Goal: Information Seeking & Learning: Learn about a topic

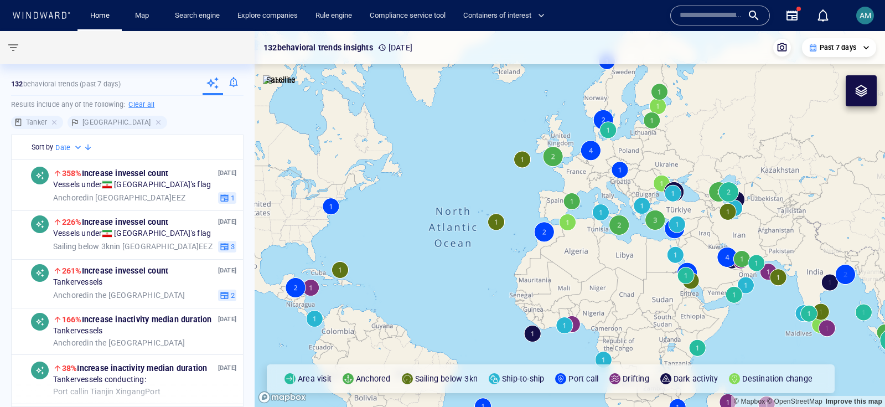
drag, startPoint x: 628, startPoint y: 285, endPoint x: 514, endPoint y: 282, distance: 114.0
click at [514, 282] on canvas "Map" at bounding box center [569, 219] width 630 height 376
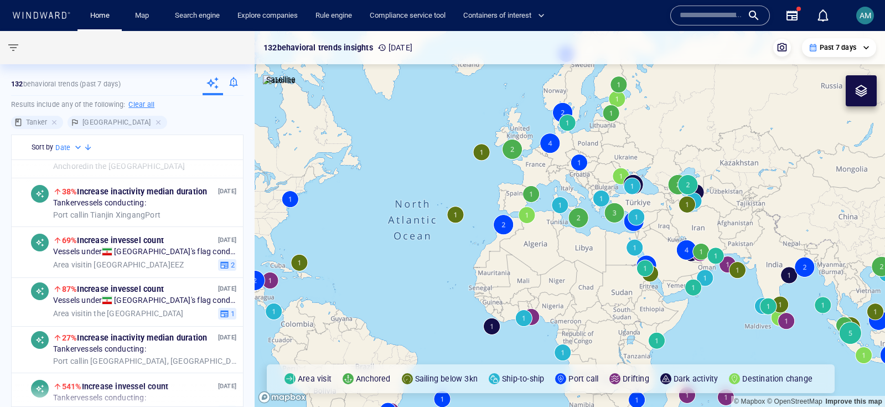
scroll to position [177, 0]
click at [102, 320] on div "13 Oct '25 87% Increase in vessel count Vessels under Iran 's flag conducting: …" at bounding box center [127, 300] width 231 height 51
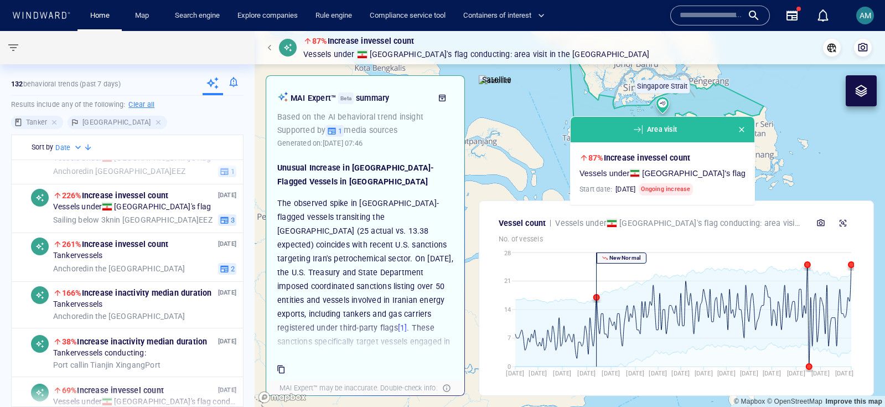
scroll to position [22, 0]
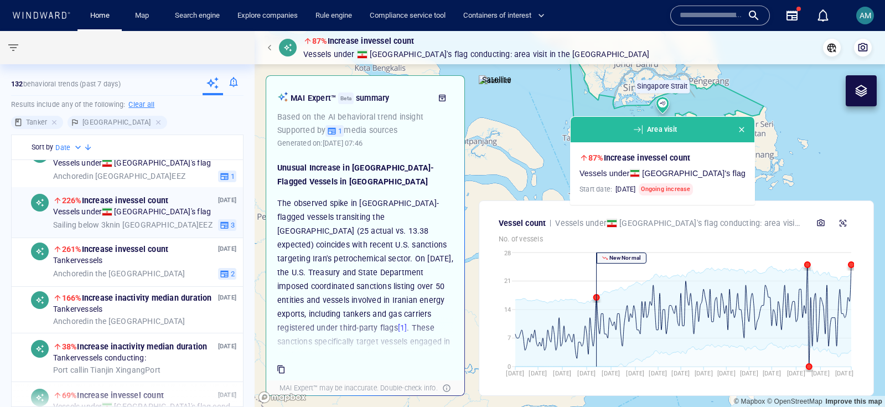
click at [157, 216] on div "Vessels under Iran 's flag" at bounding box center [144, 212] width 183 height 10
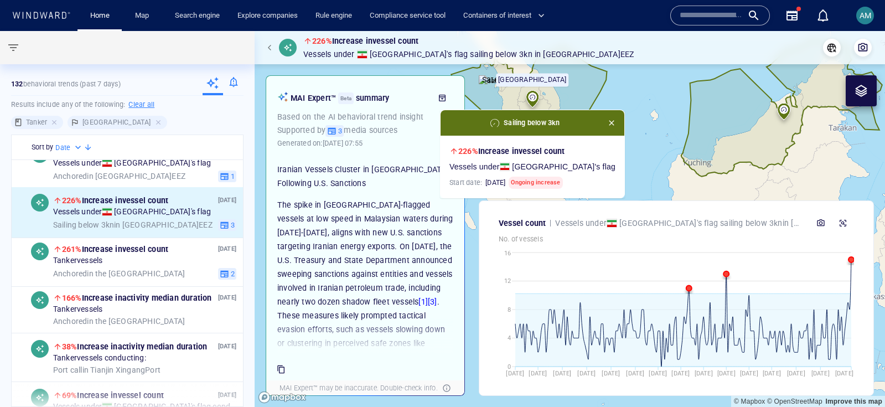
scroll to position [138, 0]
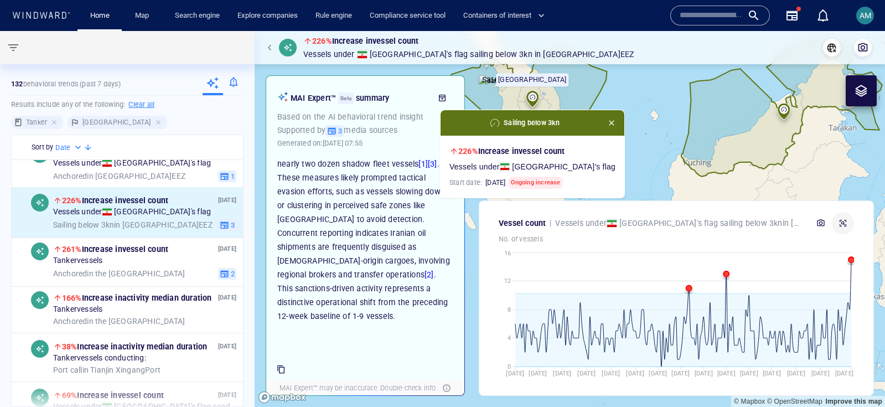
click at [846, 222] on icon "button" at bounding box center [842, 223] width 9 height 9
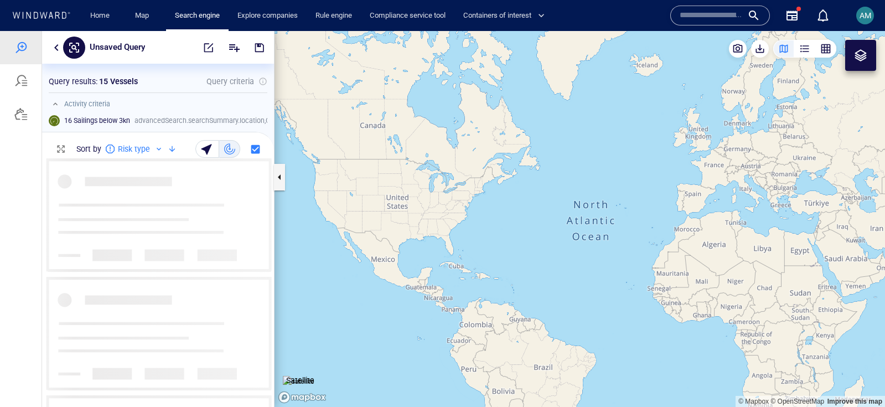
scroll to position [248, 232]
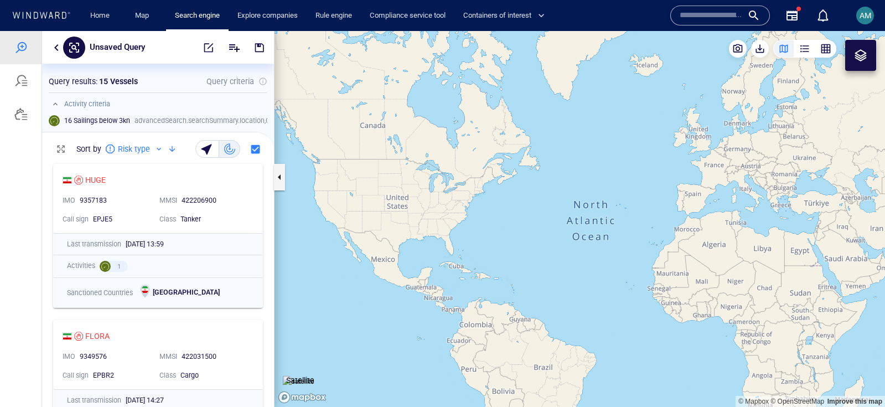
click at [829, 43] on button "button" at bounding box center [825, 49] width 21 height 18
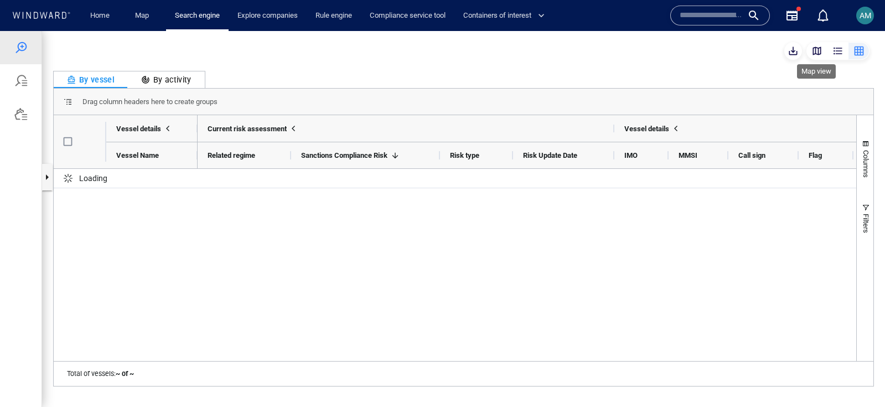
click at [812, 51] on div "button" at bounding box center [816, 50] width 11 height 11
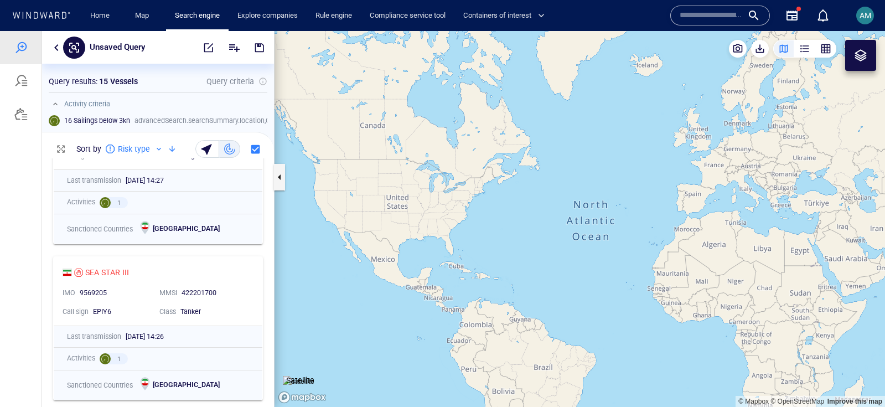
scroll to position [288, 0]
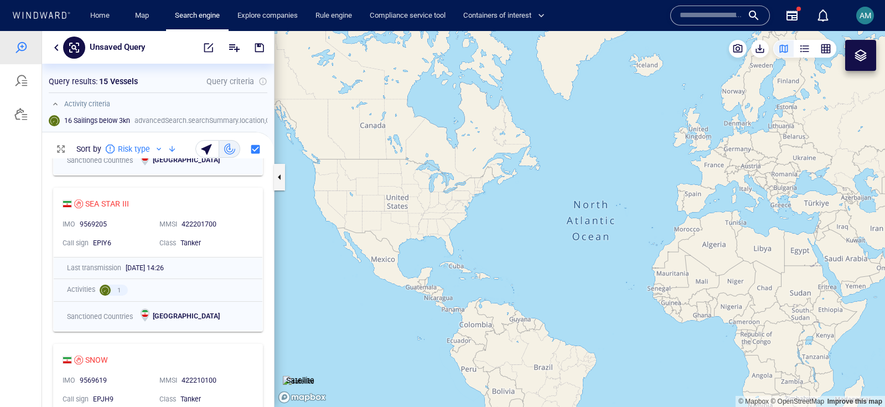
drag, startPoint x: 706, startPoint y: 283, endPoint x: 370, endPoint y: 273, distance: 336.5
click at [370, 273] on canvas "Map" at bounding box center [579, 219] width 610 height 376
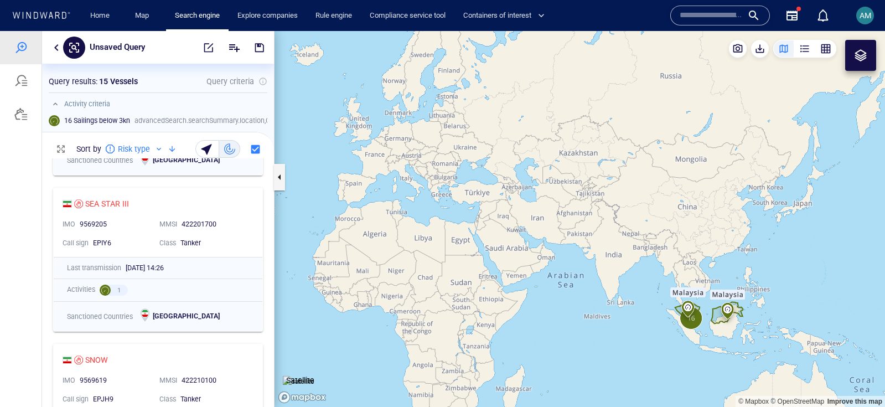
click at [603, 274] on canvas "Map" at bounding box center [579, 219] width 610 height 376
drag, startPoint x: 630, startPoint y: 311, endPoint x: 559, endPoint y: 251, distance: 93.4
click at [559, 251] on canvas "Map" at bounding box center [579, 219] width 610 height 376
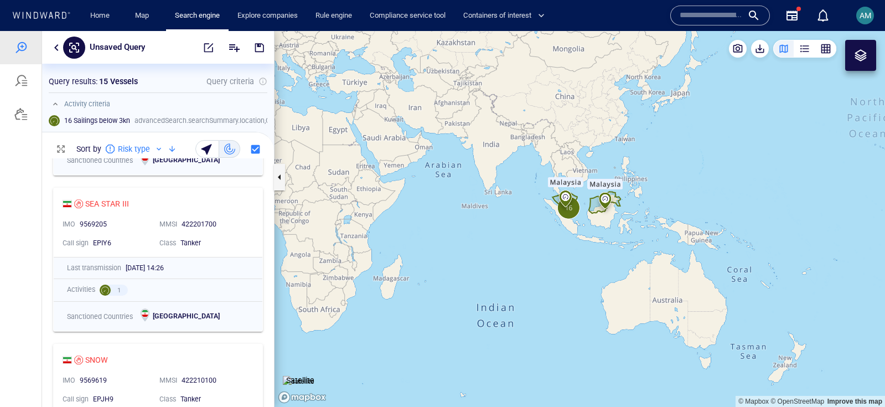
click at [559, 251] on canvas "Map" at bounding box center [579, 219] width 610 height 376
click at [550, 218] on canvas "Map" at bounding box center [579, 219] width 610 height 376
click at [549, 218] on canvas "Map" at bounding box center [579, 219] width 610 height 376
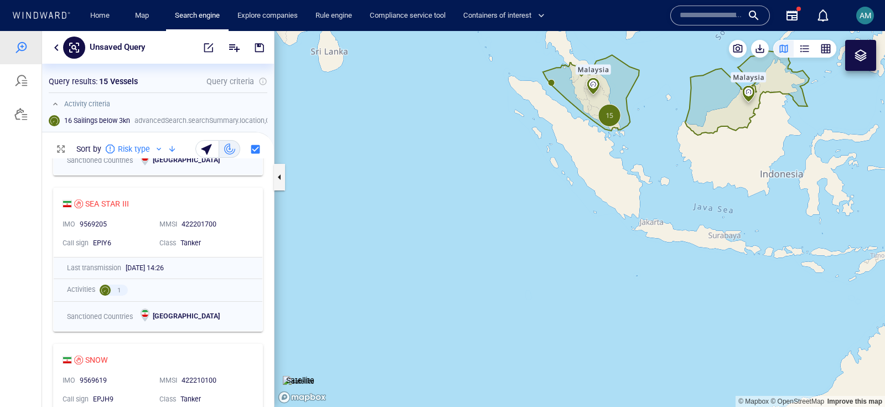
drag, startPoint x: 538, startPoint y: 189, endPoint x: 494, endPoint y: 289, distance: 109.5
click at [494, 289] on canvas "Map" at bounding box center [579, 219] width 610 height 376
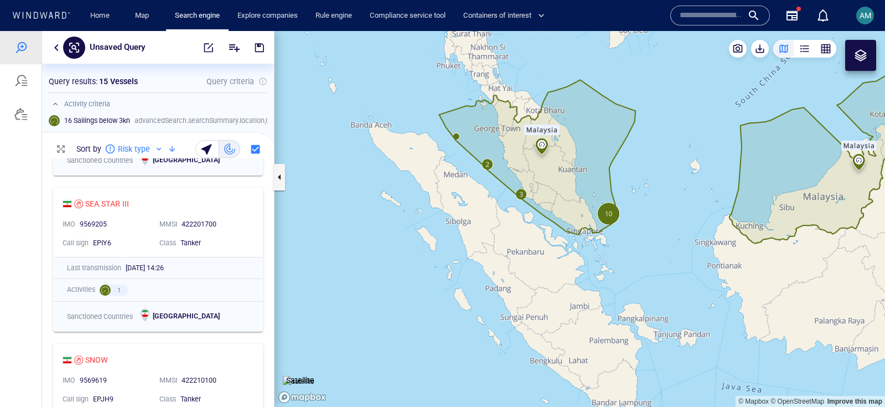
drag, startPoint x: 533, startPoint y: 237, endPoint x: 467, endPoint y: 303, distance: 92.3
click at [468, 303] on canvas "Map" at bounding box center [579, 219] width 610 height 376
drag, startPoint x: 536, startPoint y: 268, endPoint x: 430, endPoint y: 277, distance: 106.1
click at [430, 277] on canvas "Map" at bounding box center [579, 219] width 610 height 376
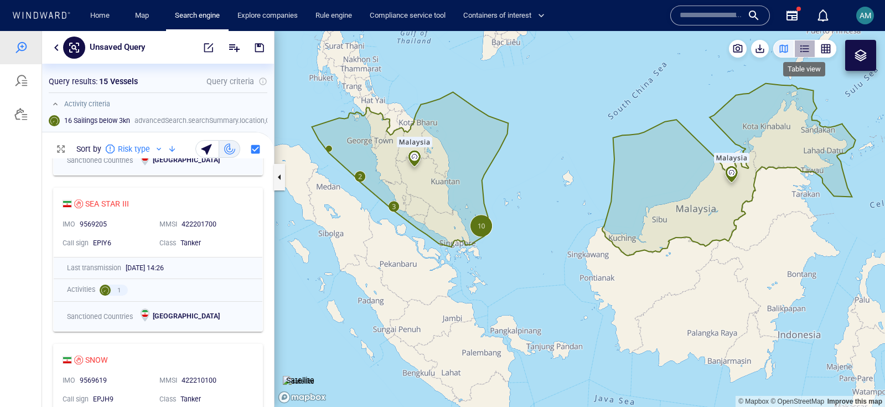
click at [808, 45] on div "button" at bounding box center [804, 48] width 11 height 11
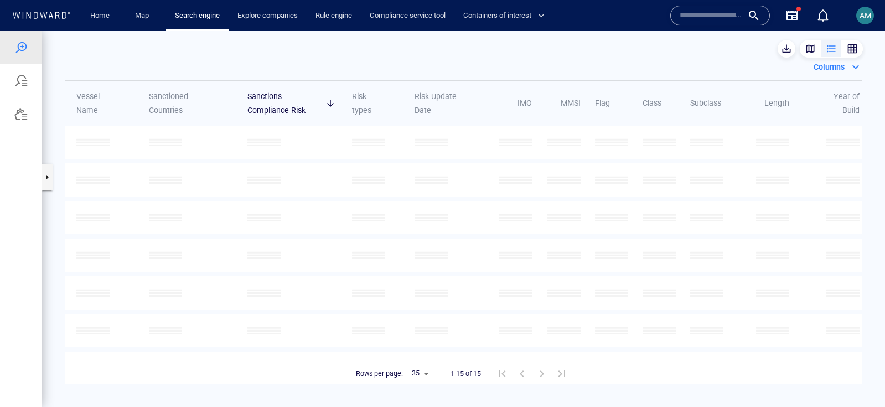
click at [810, 51] on div "button" at bounding box center [809, 48] width 11 height 11
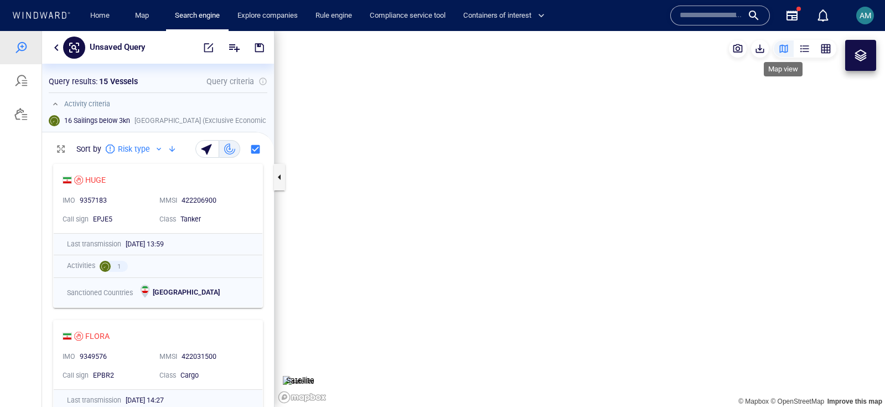
scroll to position [248, 232]
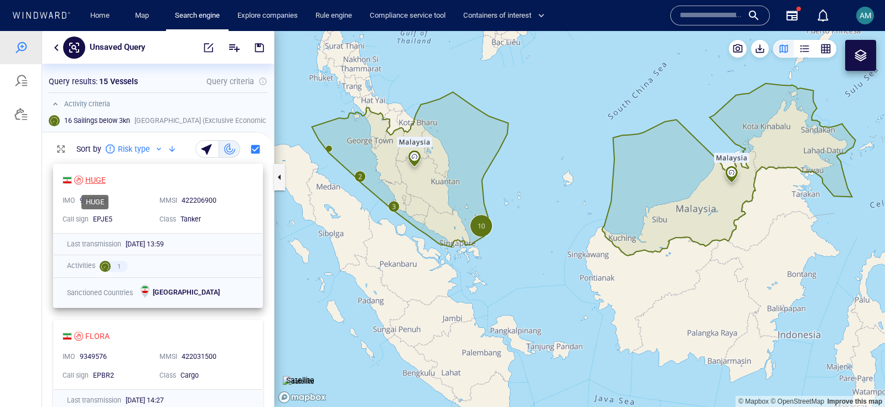
click at [90, 181] on div "HUGE" at bounding box center [95, 179] width 20 height 13
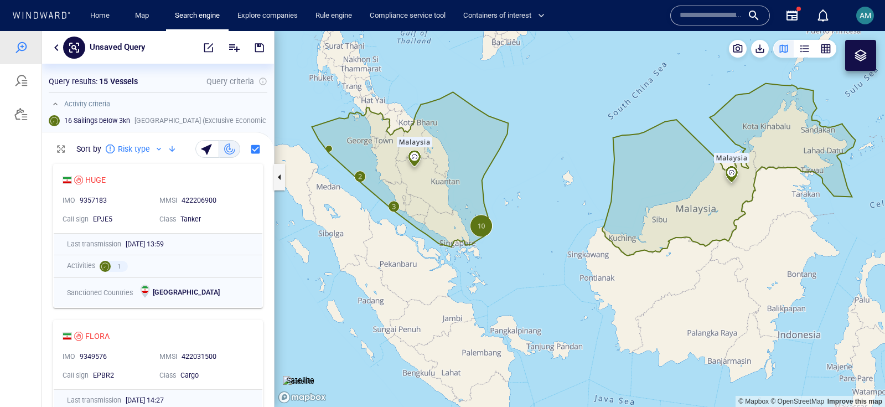
click at [819, 51] on button "button" at bounding box center [825, 49] width 21 height 18
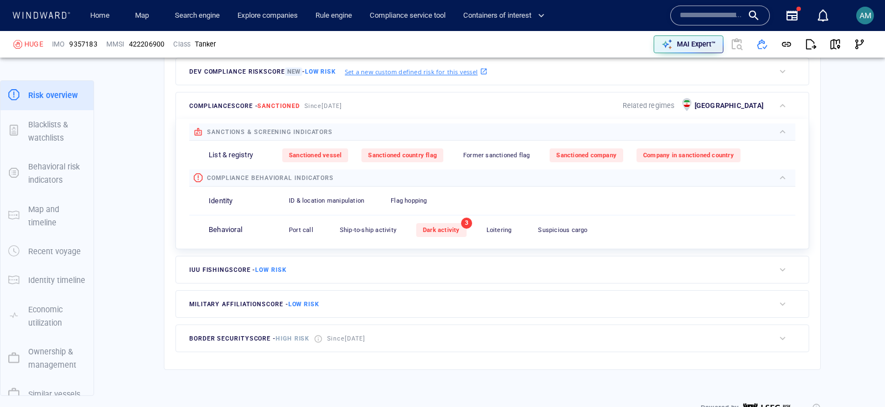
scroll to position [332, 0]
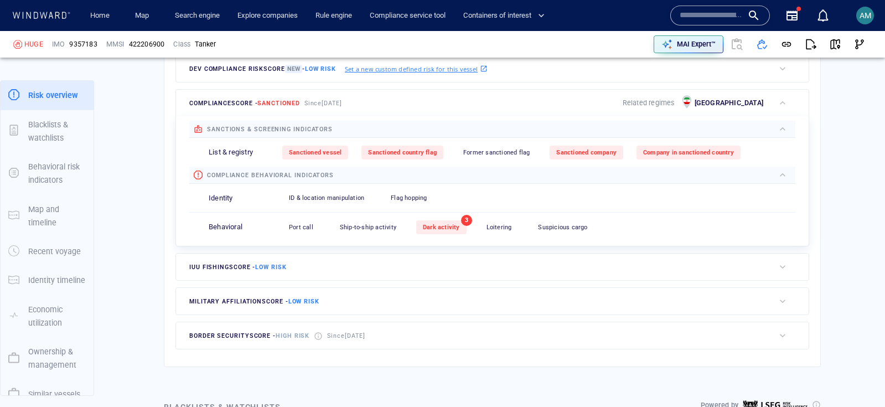
click at [334, 343] on div "Since [DATE]" at bounding box center [346, 335] width 43 height 17
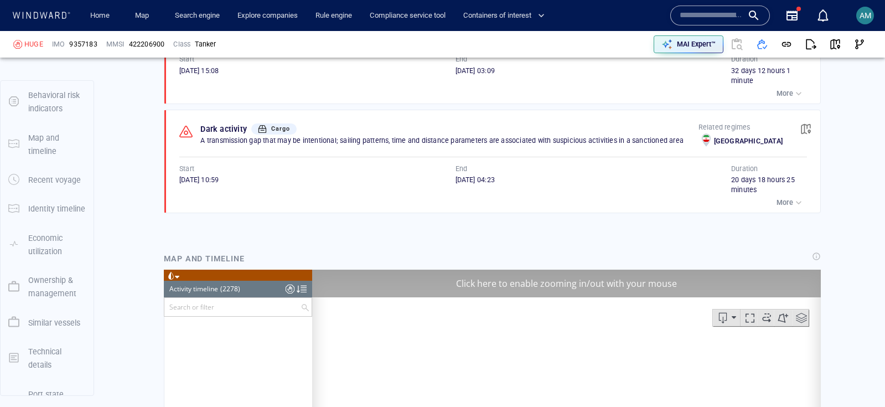
scroll to position [1521, 0]
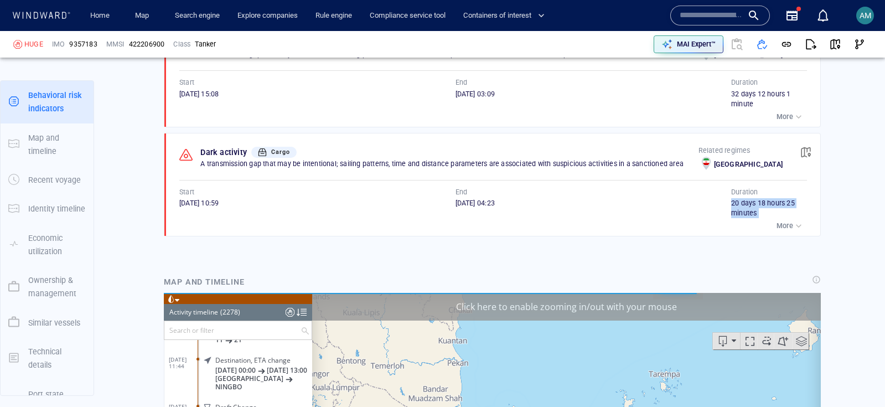
scroll to position [140, 0]
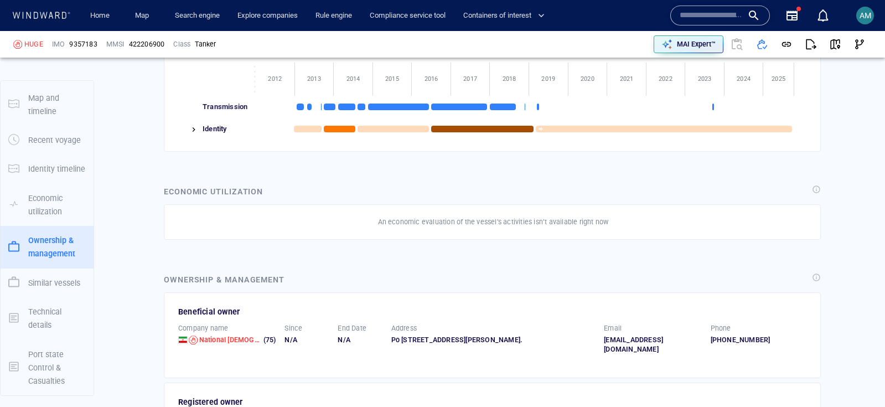
scroll to position [2269, 0]
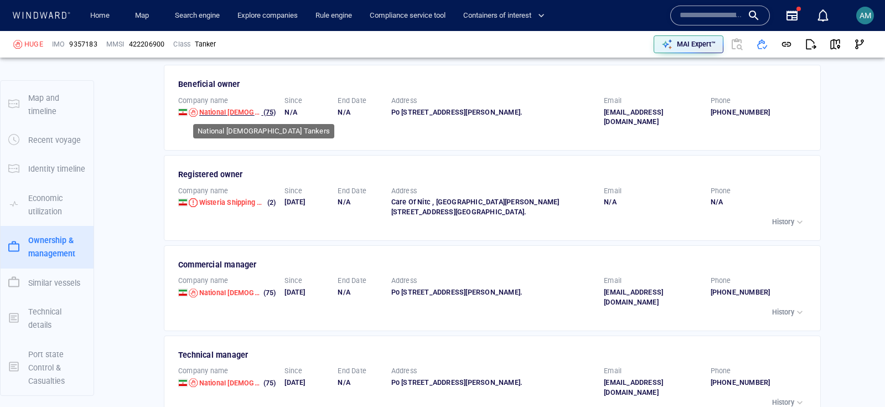
click at [220, 115] on span "National [DEMOGRAPHIC_DATA] Tankers" at bounding box center [264, 112] width 131 height 8
drag, startPoint x: 675, startPoint y: 41, endPoint x: 680, endPoint y: 48, distance: 8.0
click at [675, 41] on div "MAI Expert™" at bounding box center [695, 44] width 43 height 14
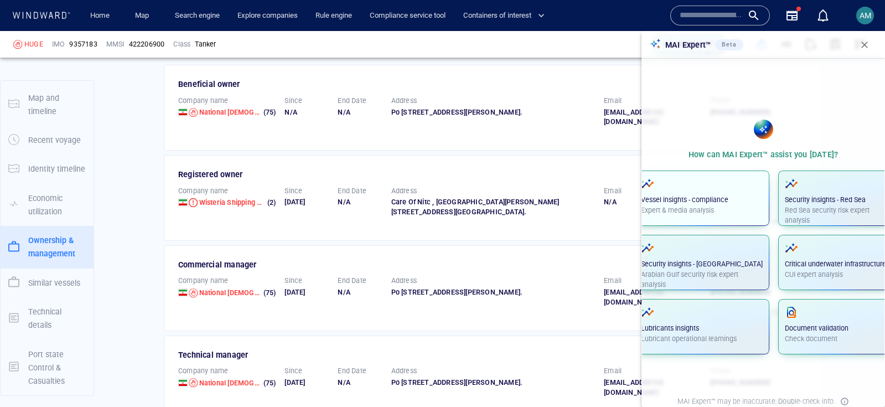
click at [715, 191] on div "Vessel insights - compliance Expert & media analysis" at bounding box center [702, 196] width 122 height 39
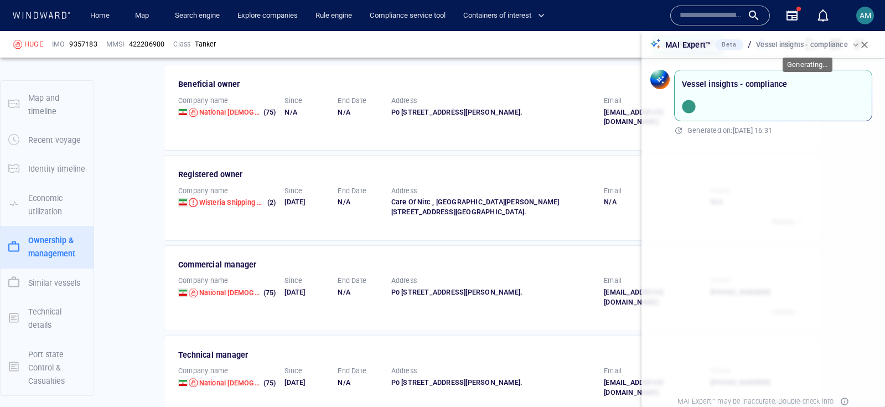
click at [822, 44] on p "Vessel insights - compliance" at bounding box center [802, 45] width 92 height 10
click at [853, 44] on button "button" at bounding box center [864, 45] width 24 height 24
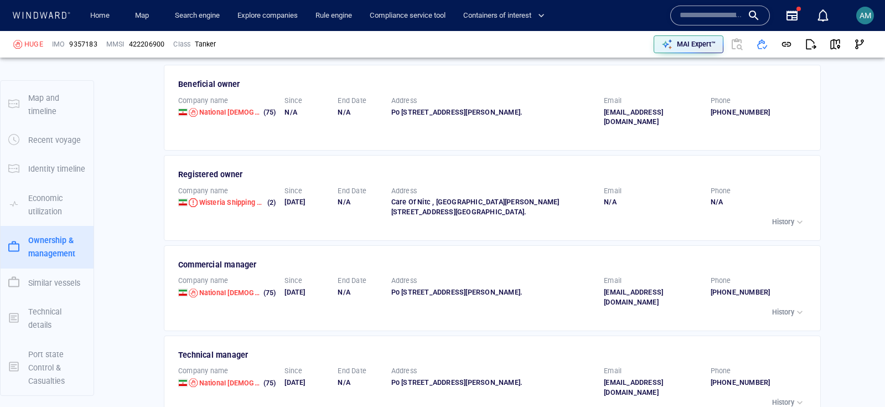
click at [654, 55] on div "MAI Expert™" at bounding box center [655, 44] width 431 height 27
click at [667, 46] on icon "button" at bounding box center [666, 44] width 11 height 11
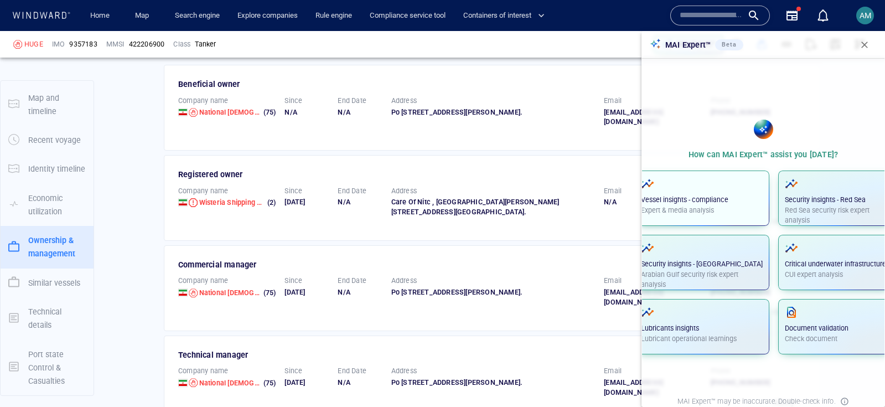
click at [697, 192] on div "Vessel insights - compliance Expert & media analysis" at bounding box center [702, 196] width 122 height 39
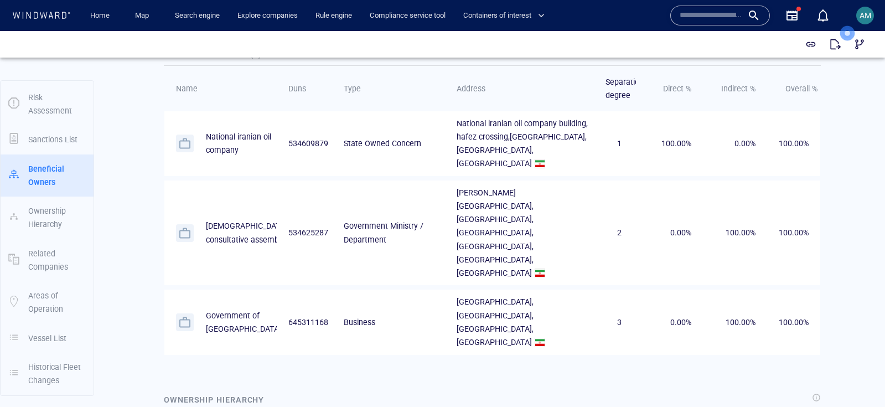
scroll to position [1600, 0]
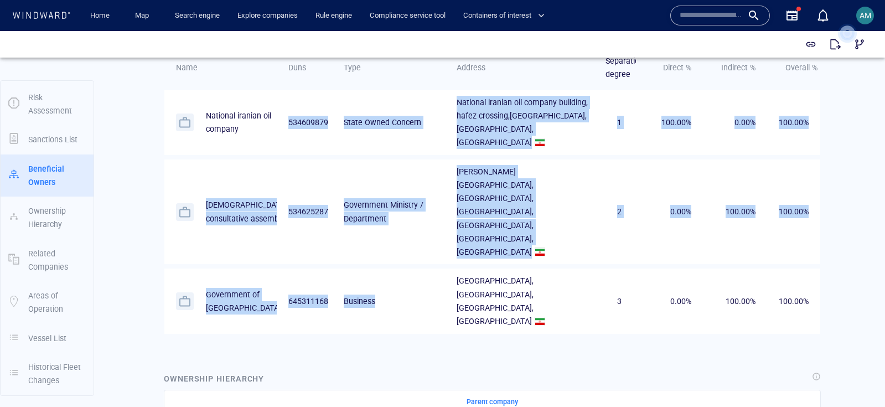
click at [365, 252] on tbody "National iranian oil company 534609879 State Owned Concern National iranian oil…" at bounding box center [492, 214] width 656 height 248
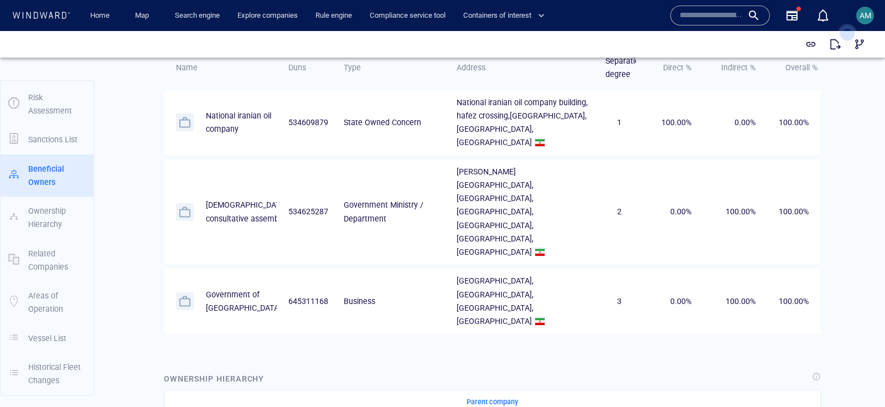
drag, startPoint x: 365, startPoint y: 251, endPoint x: 506, endPoint y: 268, distance: 141.5
click at [366, 268] on td "Business" at bounding box center [388, 300] width 112 height 65
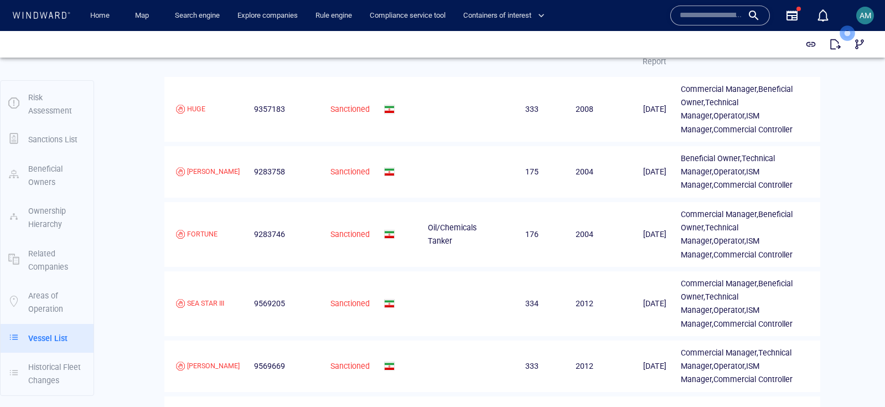
scroll to position [2573, 0]
